Goal: Communication & Community: Answer question/provide support

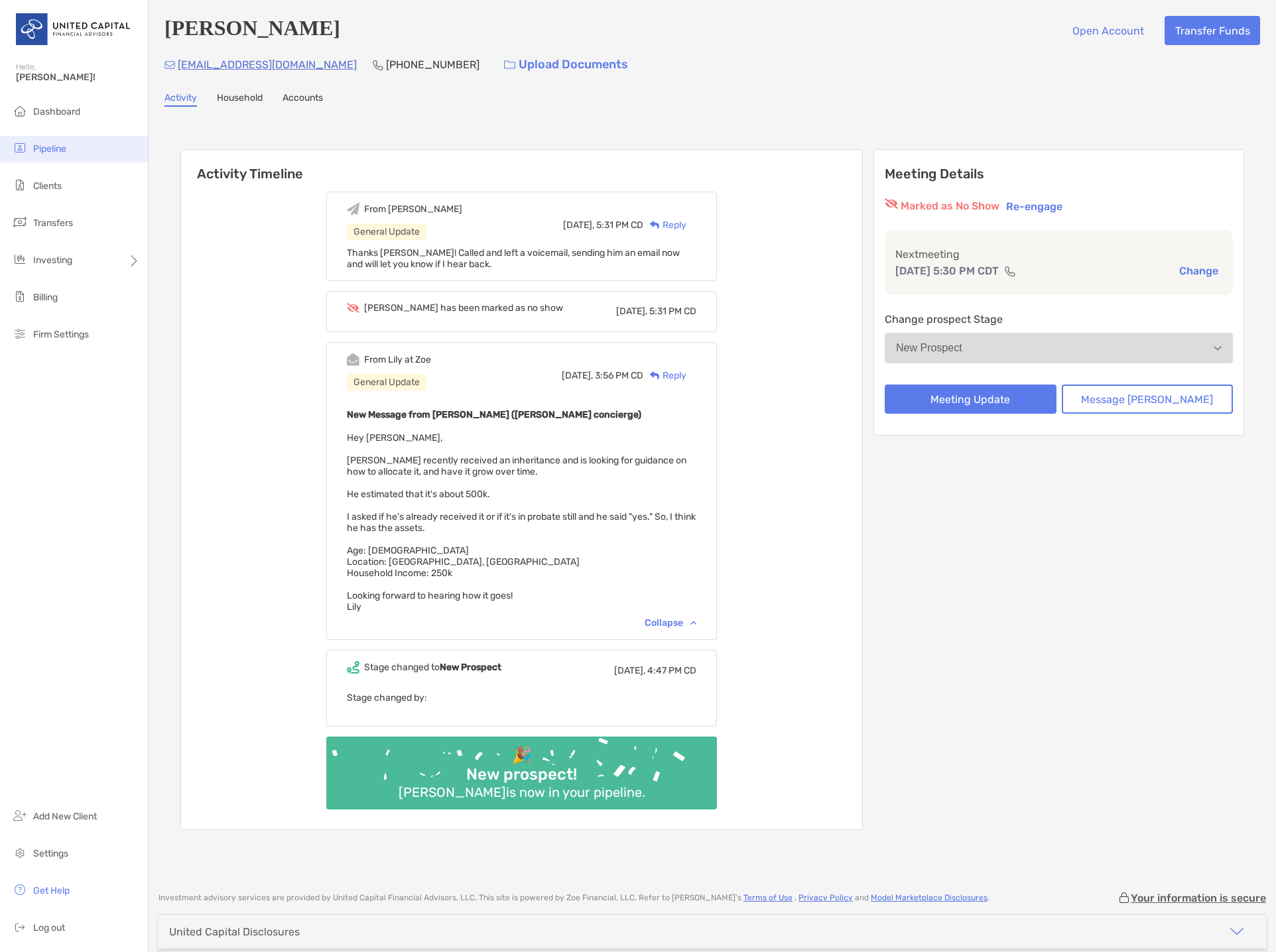
click at [77, 149] on li "Pipeline" at bounding box center [74, 149] width 148 height 26
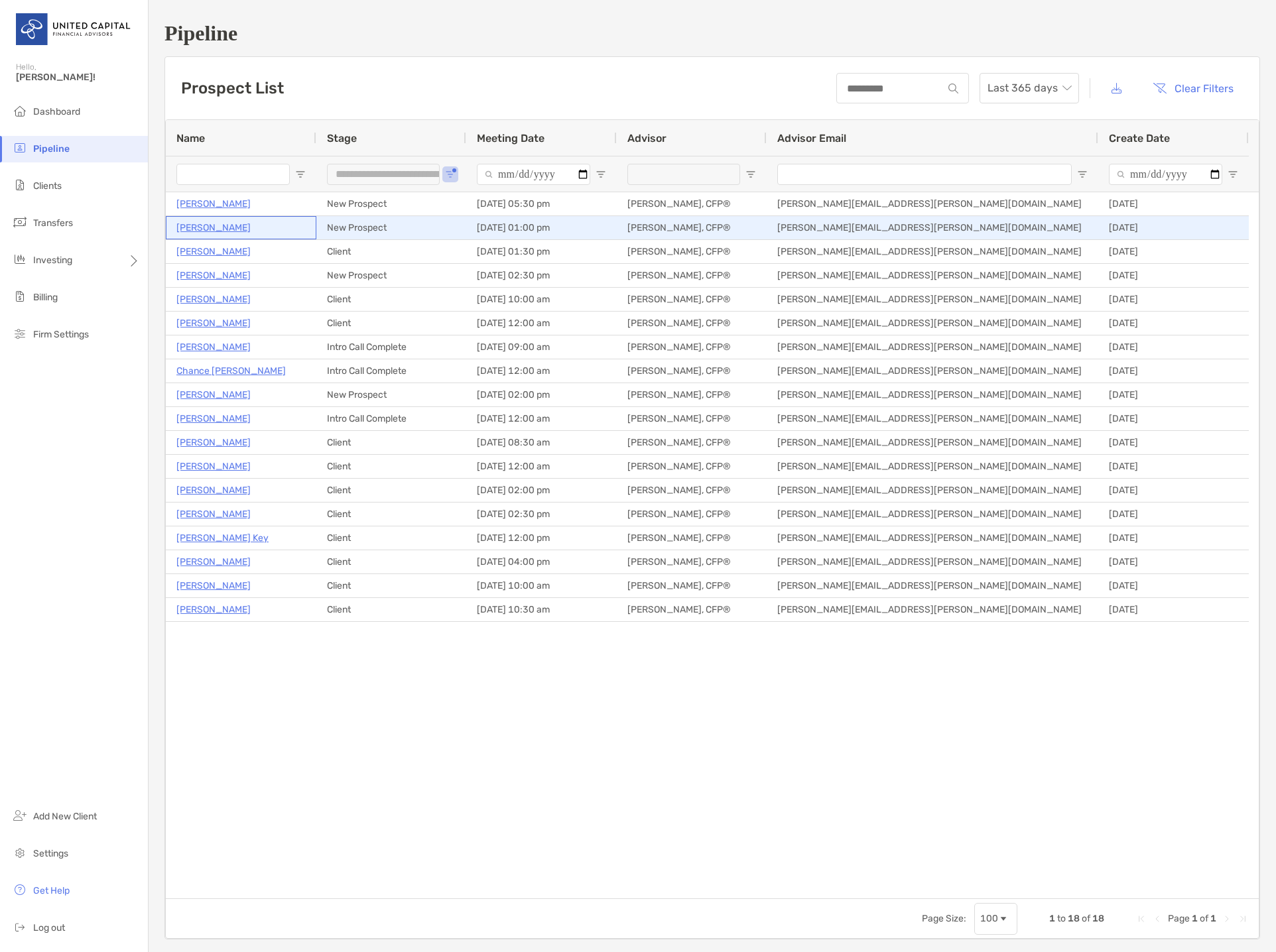
click at [225, 227] on p "[PERSON_NAME]" at bounding box center [213, 227] width 74 height 16
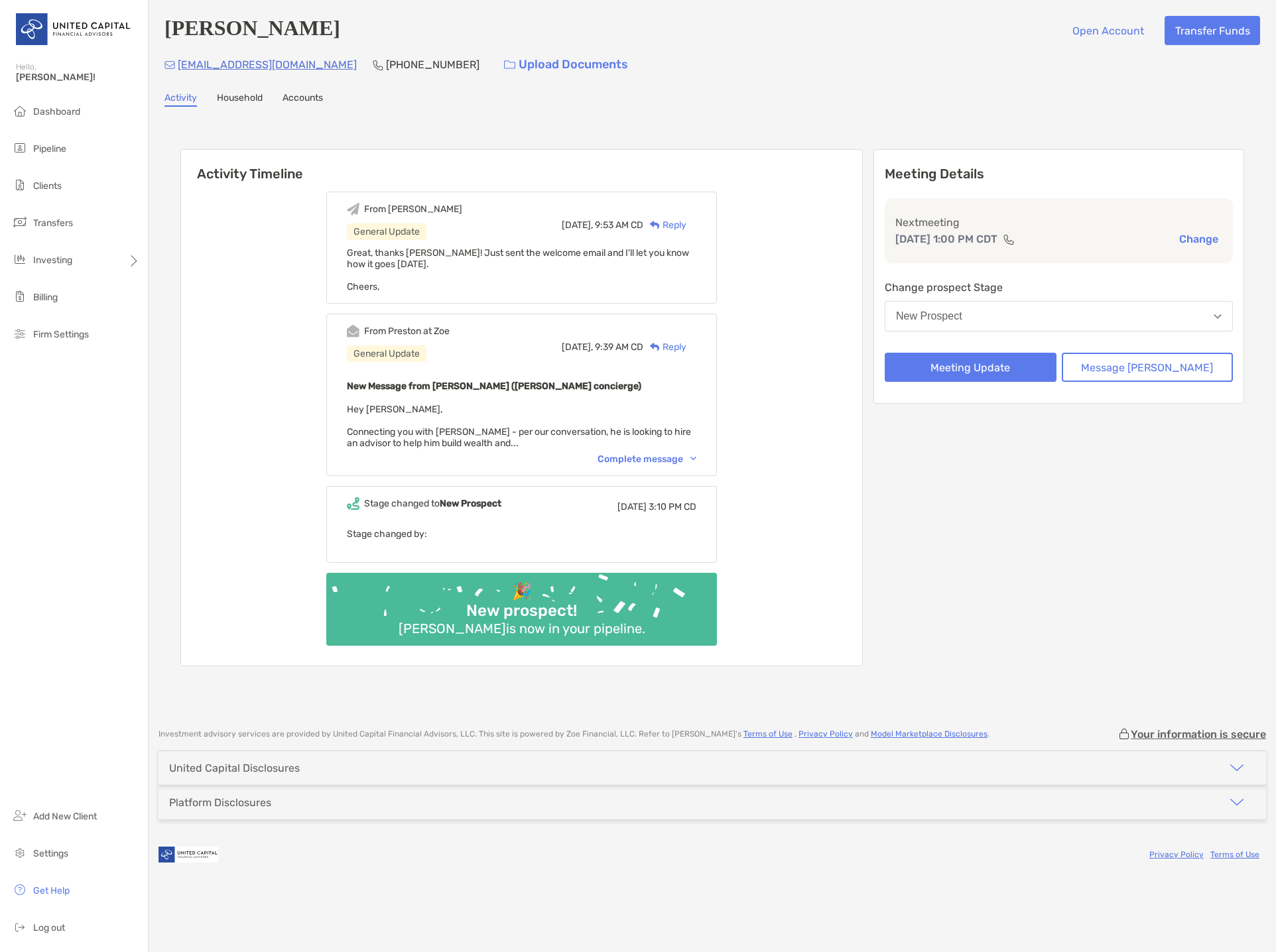
click at [641, 456] on div "Complete message" at bounding box center [646, 459] width 98 height 11
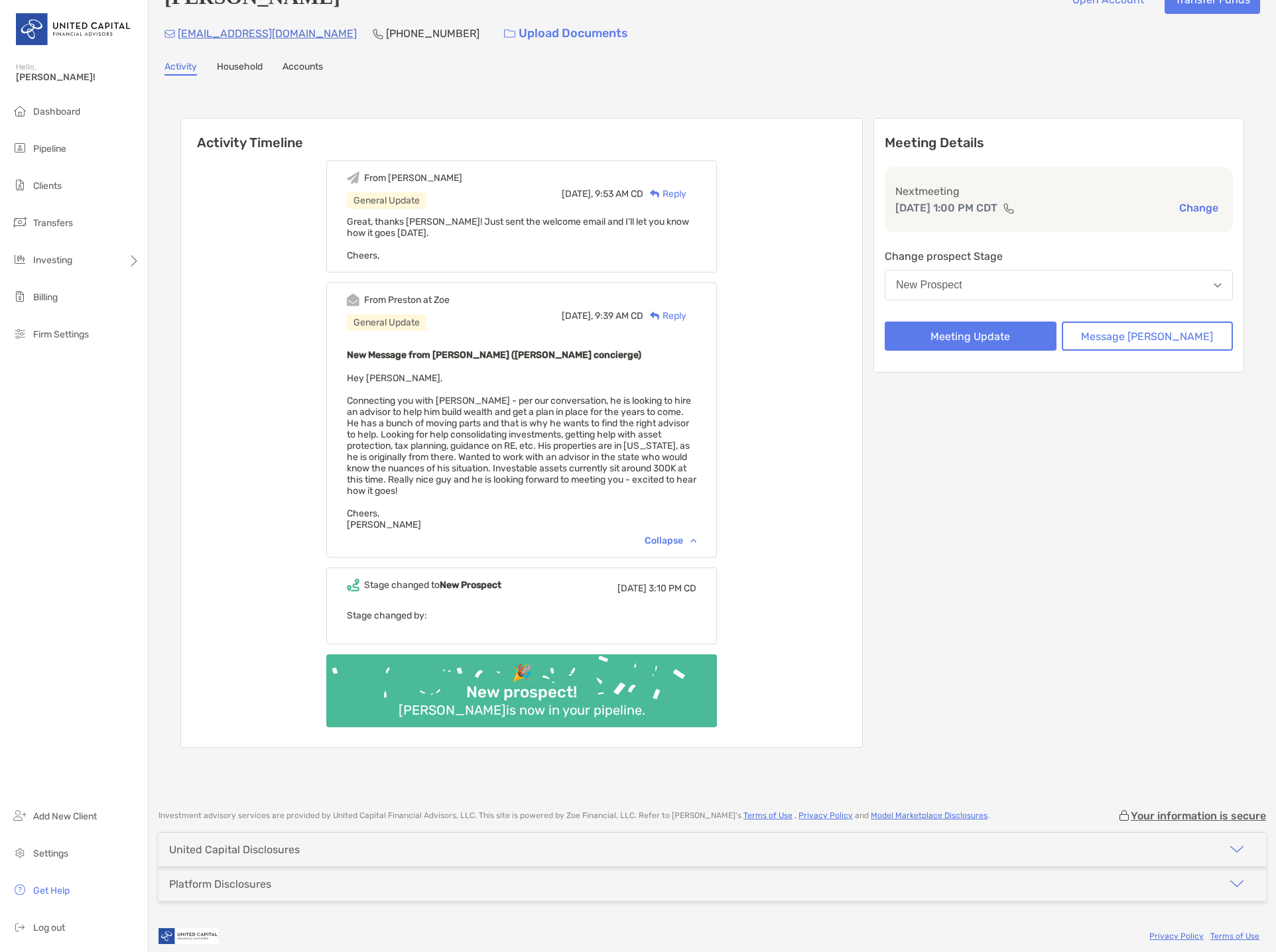
scroll to position [45, 0]
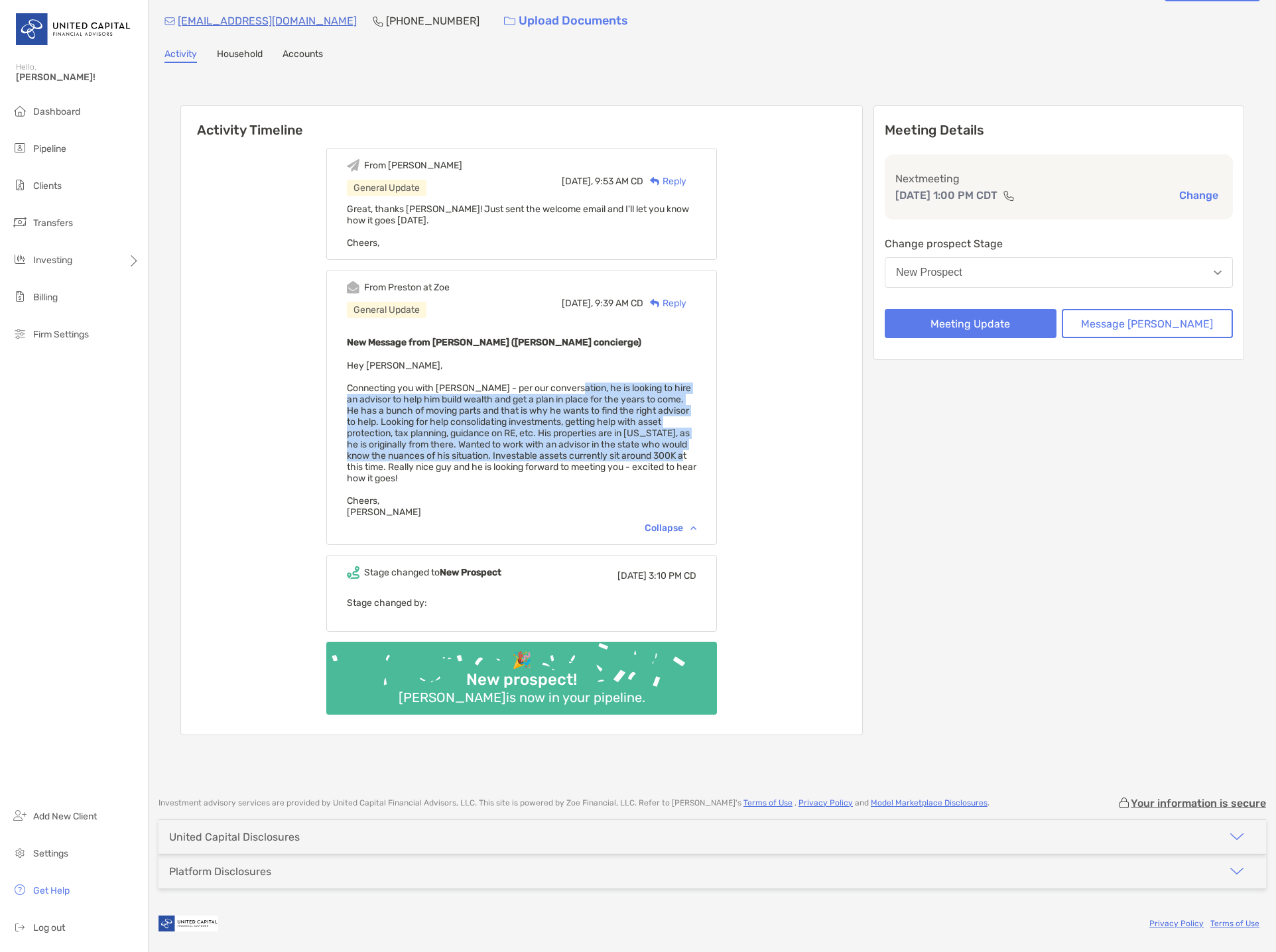
drag, startPoint x: 588, startPoint y: 390, endPoint x: 717, endPoint y: 458, distance: 145.8
click at [696, 458] on span "Hey [PERSON_NAME], Connecting you with [PERSON_NAME] - per our conversation, he…" at bounding box center [521, 438] width 349 height 158
copy span "he is looking to hire an advisor to help him build wealth and get a plan in pla…"
click at [422, 436] on span "Hey [PERSON_NAME], Connecting you with [PERSON_NAME] - per our conversation, he…" at bounding box center [521, 438] width 349 height 158
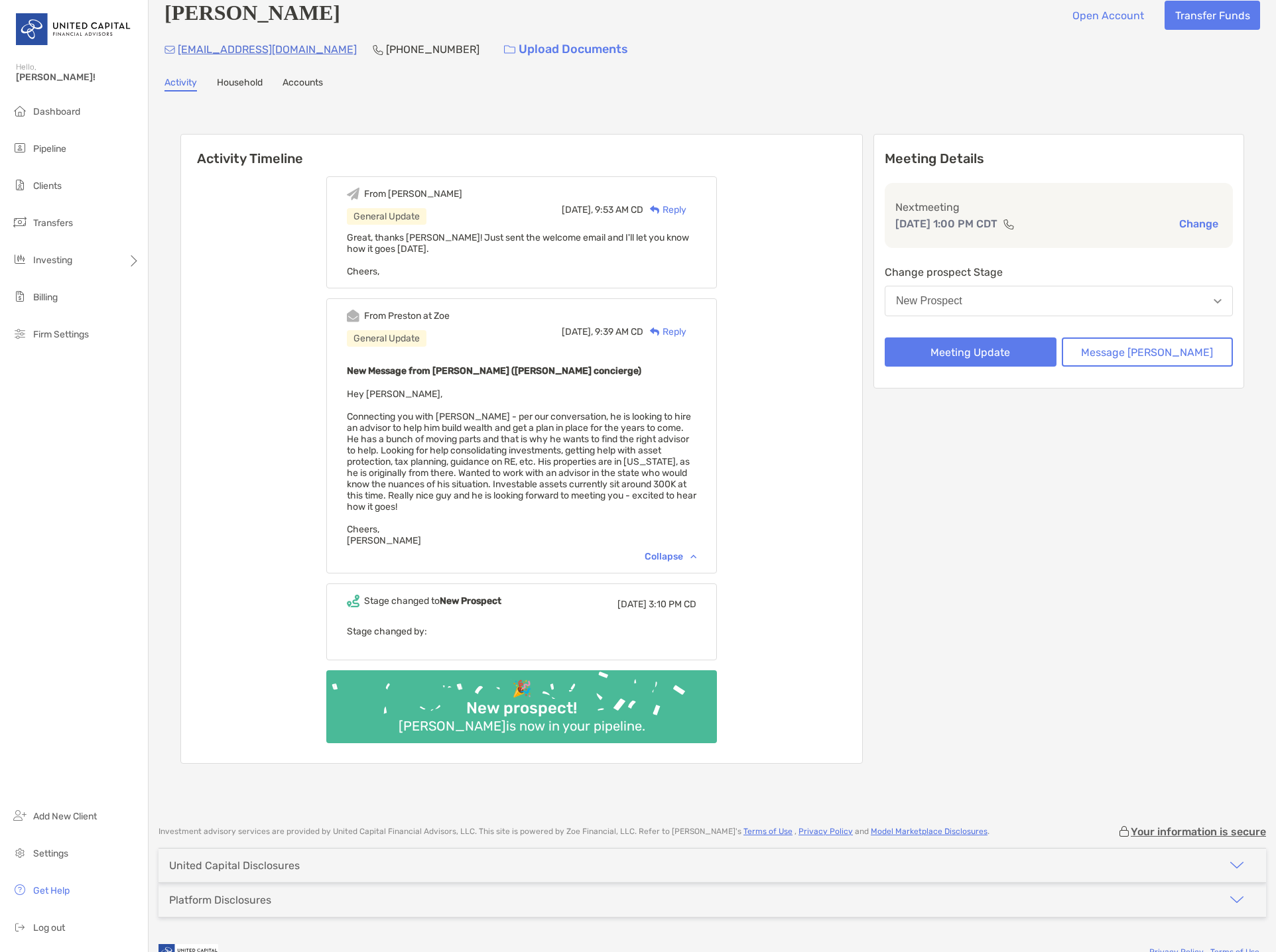
scroll to position [0, 0]
